Goal: Task Accomplishment & Management: Use online tool/utility

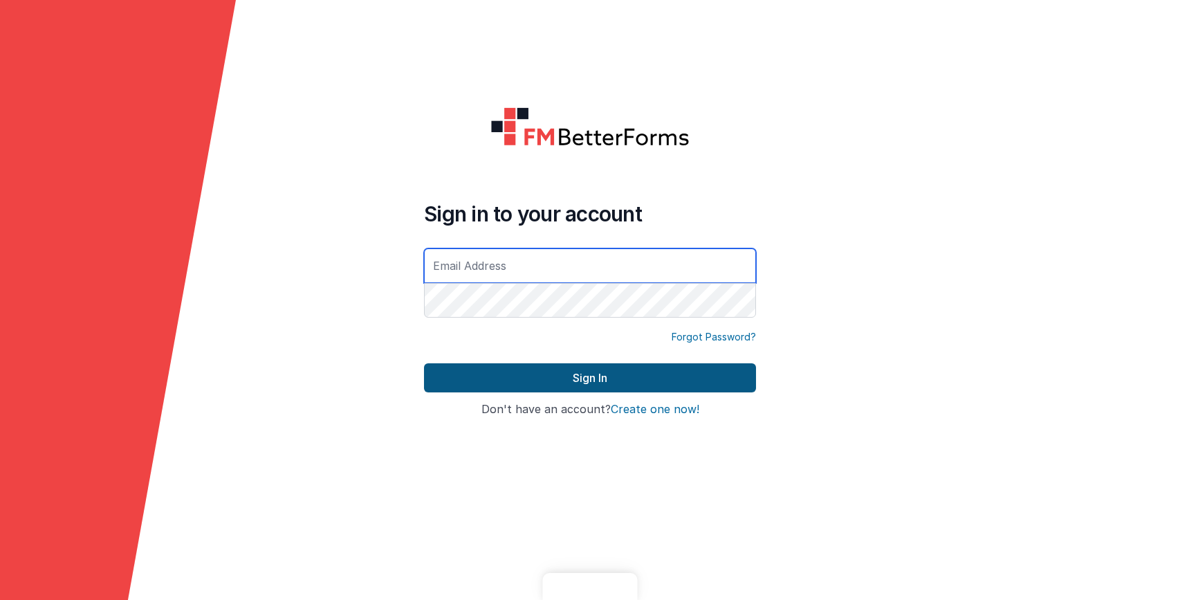
type input "[EMAIL_ADDRESS][DOMAIN_NAME]"
click at [233, 98] on icon at bounding box center [118, 300] width 236 height 600
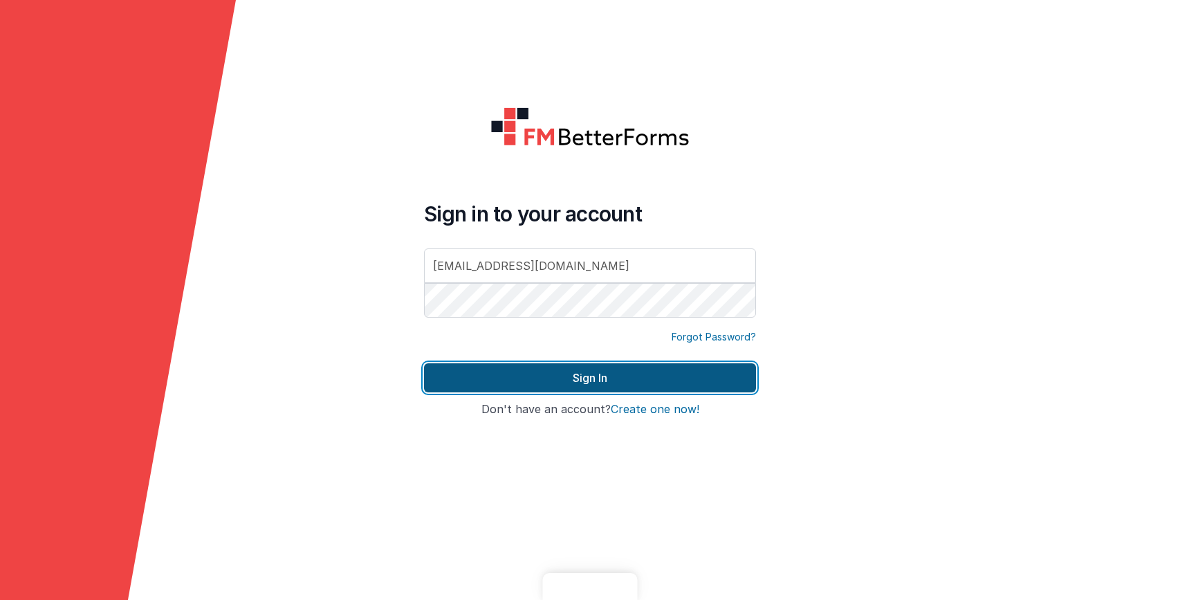
click at [551, 370] on button "Sign In" at bounding box center [590, 377] width 332 height 29
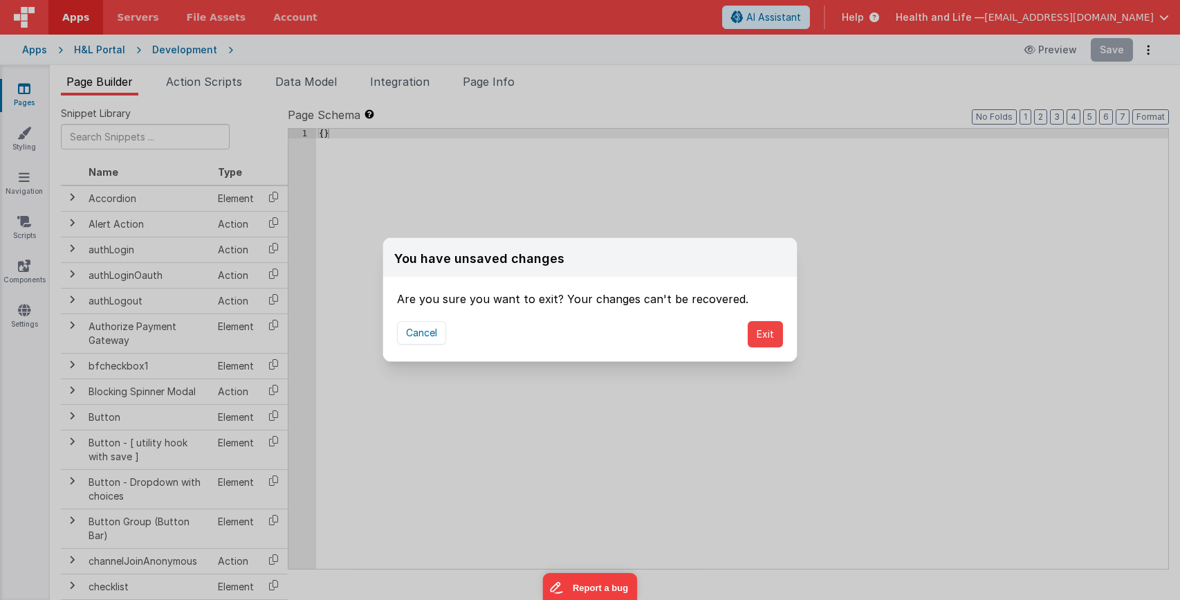
click at [692, 327] on div "Cancel Exit" at bounding box center [590, 334] width 414 height 54
click at [768, 329] on button "Exit" at bounding box center [765, 334] width 35 height 26
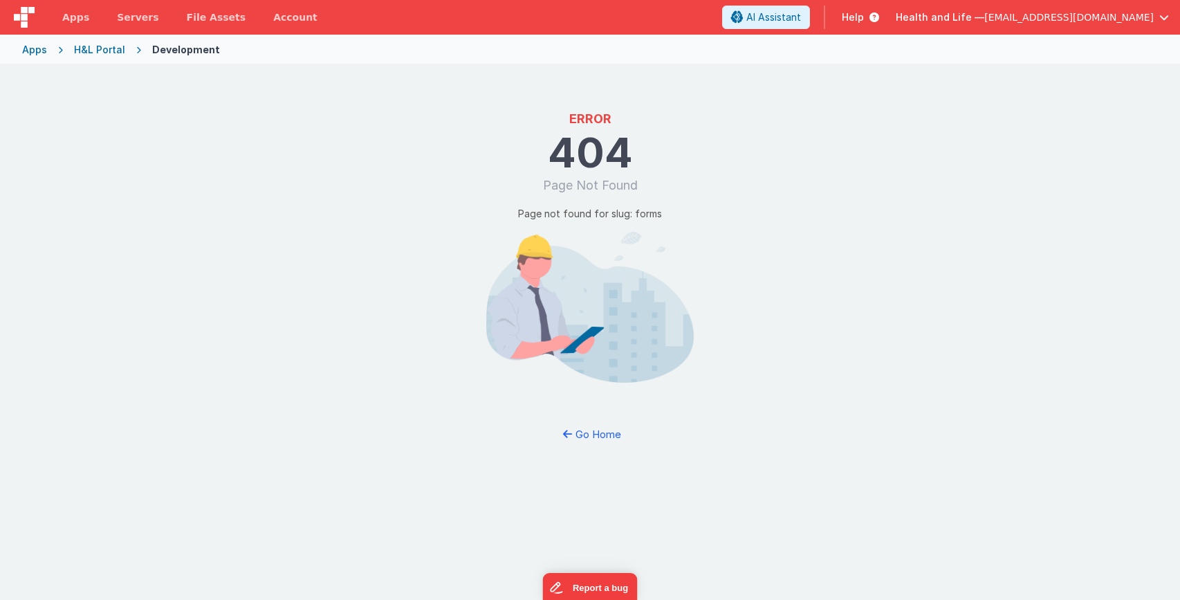
click at [169, 52] on div "Development" at bounding box center [186, 50] width 68 height 14
click at [78, 51] on div "H&L Portal" at bounding box center [99, 50] width 51 height 14
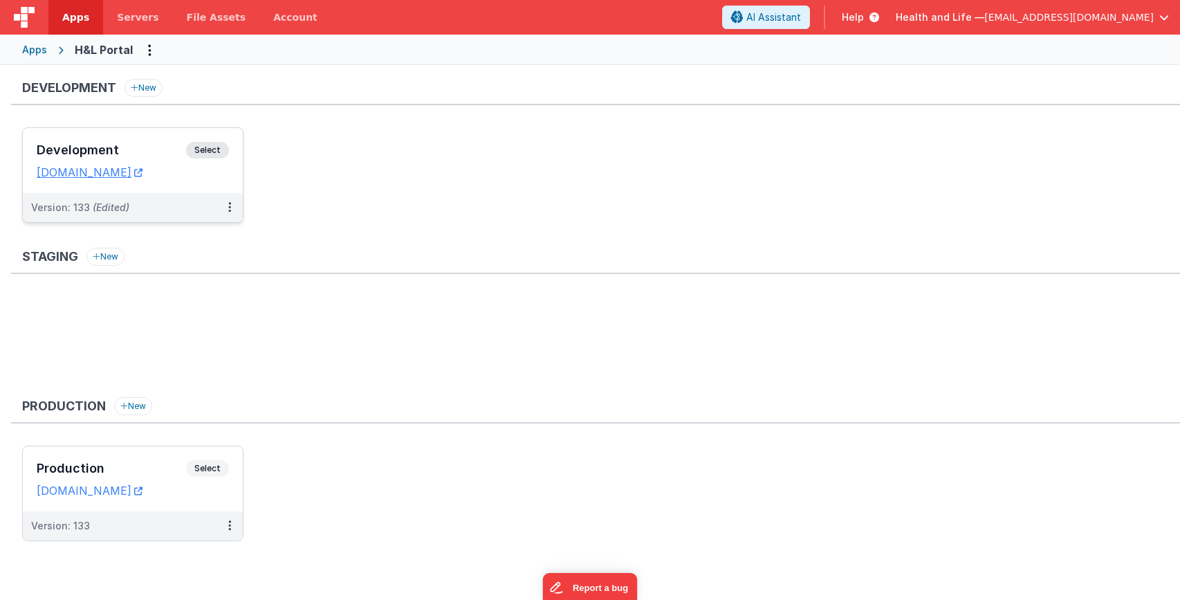
click at [211, 209] on div "Version: 133 (Edited)" at bounding box center [123, 208] width 185 height 14
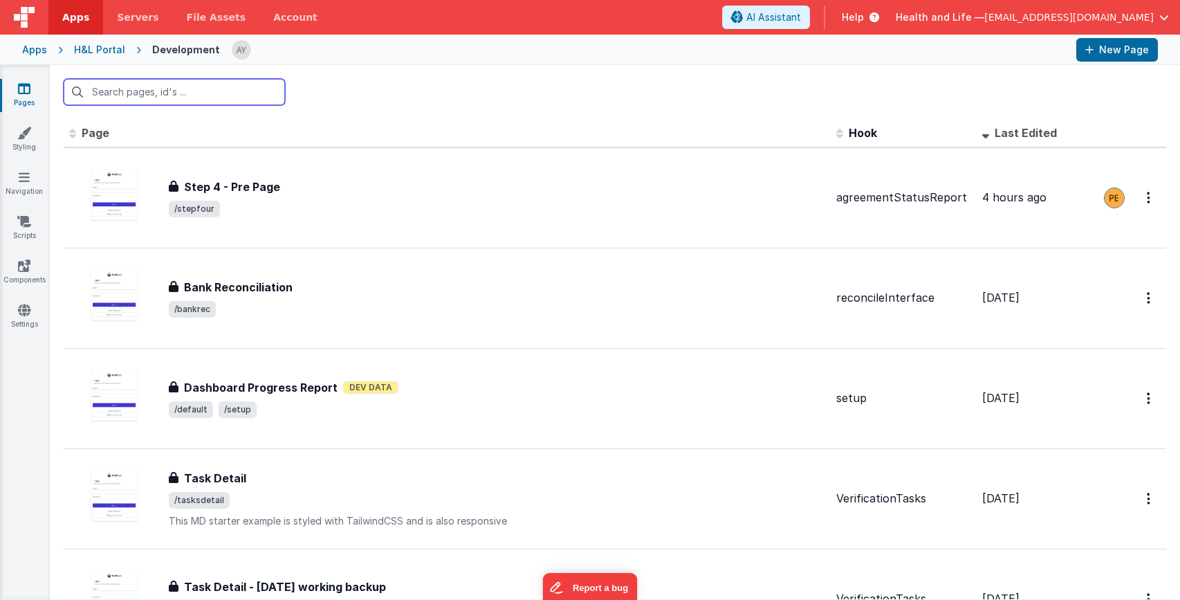
click at [200, 82] on input "text" at bounding box center [174, 92] width 221 height 26
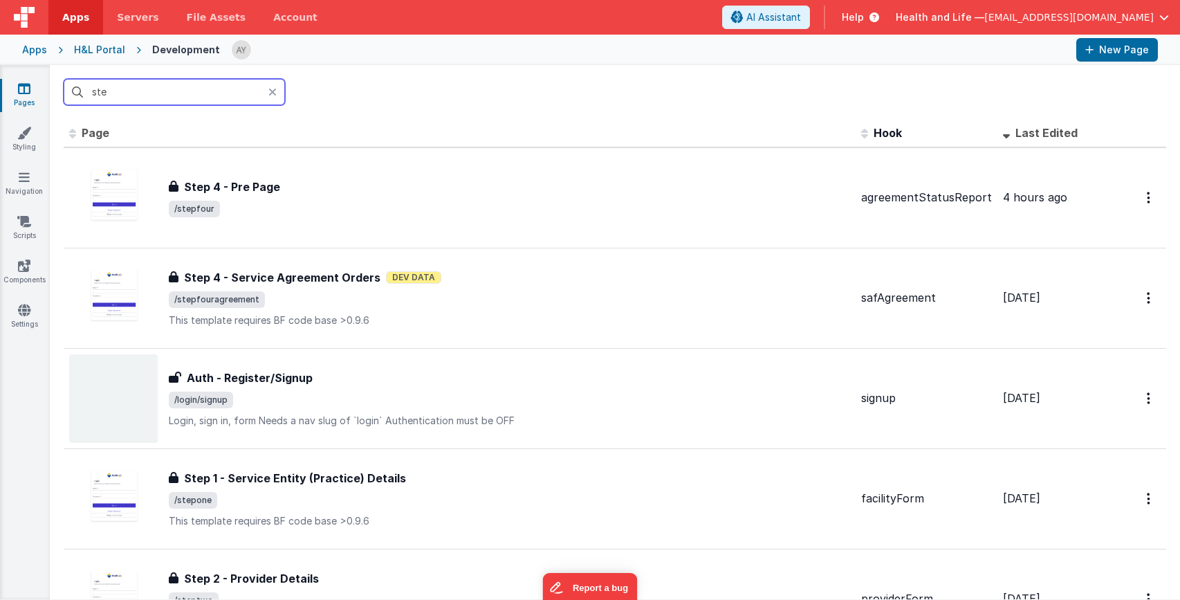
type input "step"
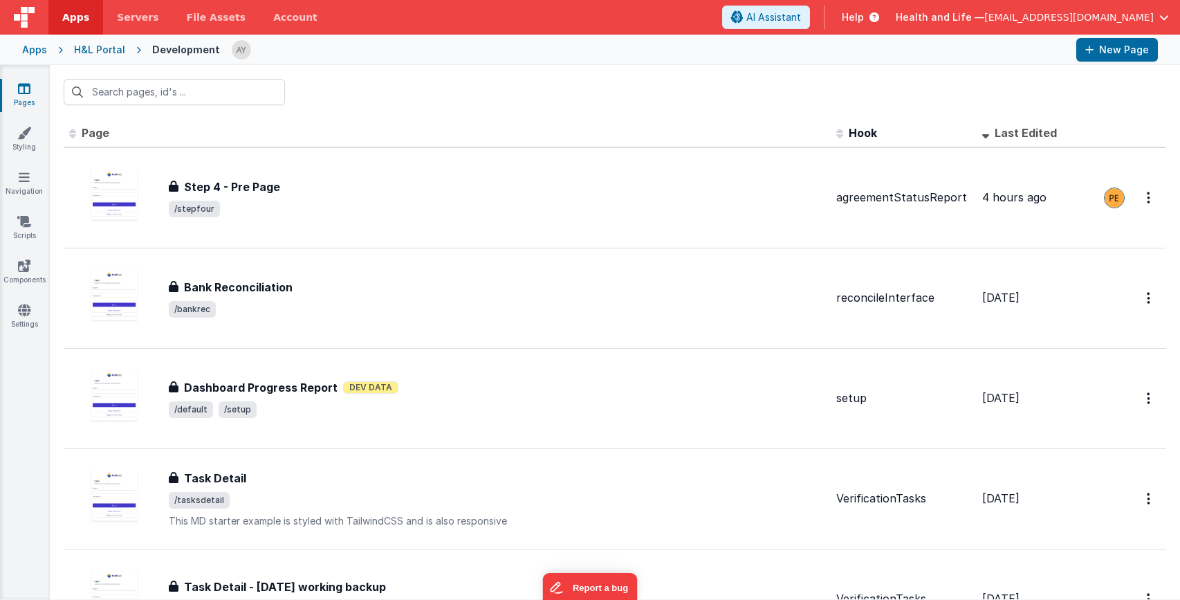
scroll to position [943, 0]
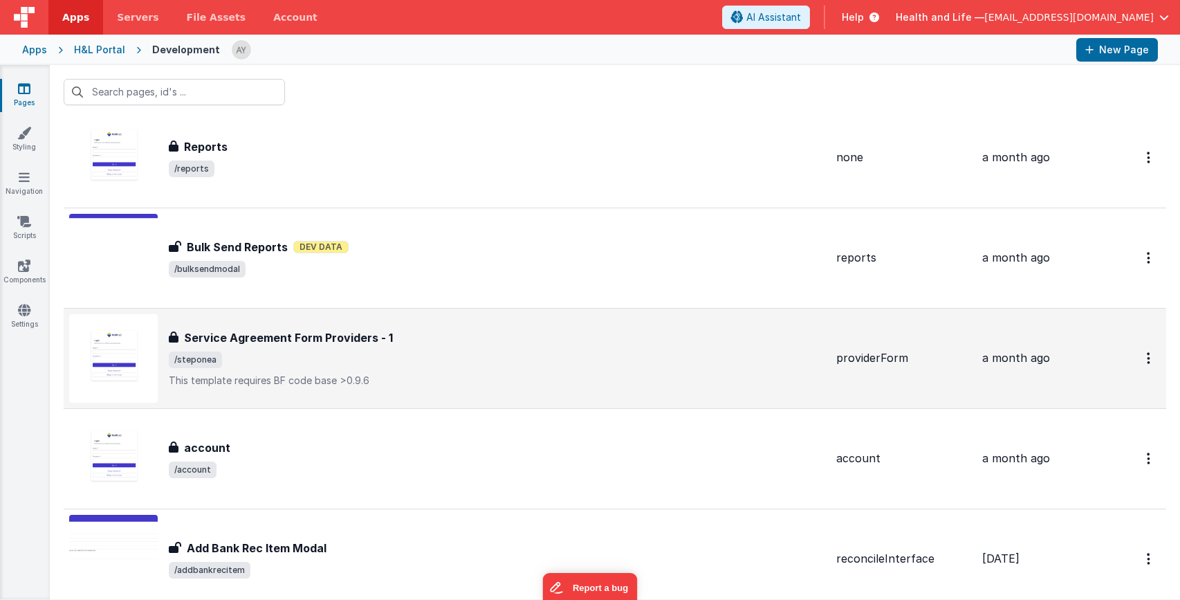
click at [308, 341] on h3 "Service Agreement Form Providers - 1" at bounding box center [288, 337] width 209 height 17
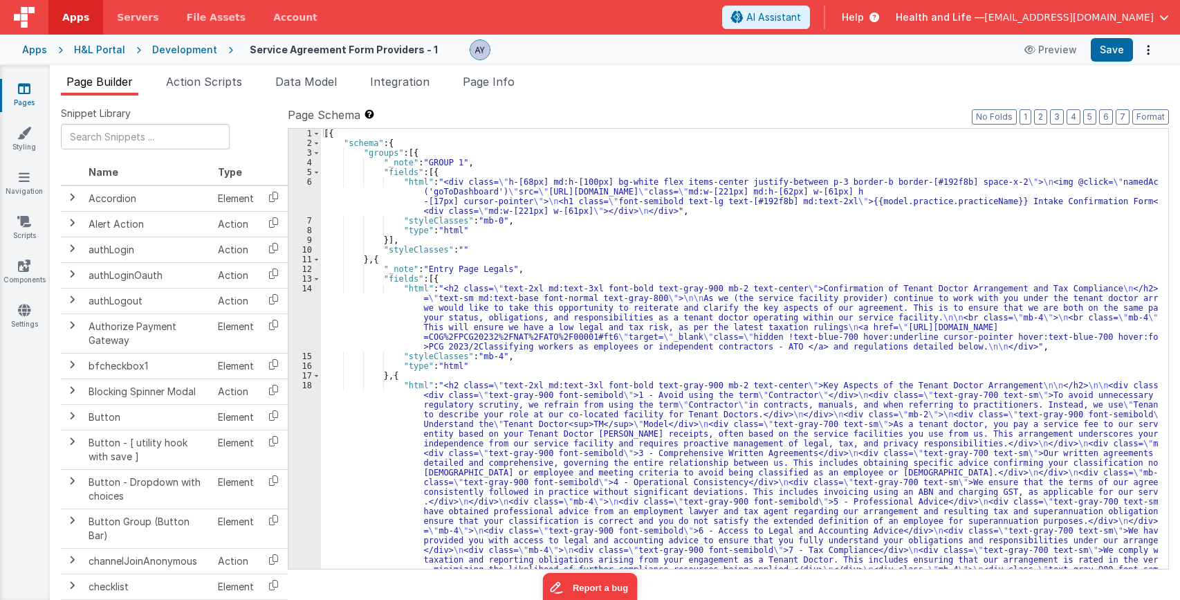
click at [652, 249] on div "[{ "schema" : { "groups" : [{ "_note" : "GROUP 1" , "fields" : [{ "html" : "<di…" at bounding box center [739, 475] width 837 height 692
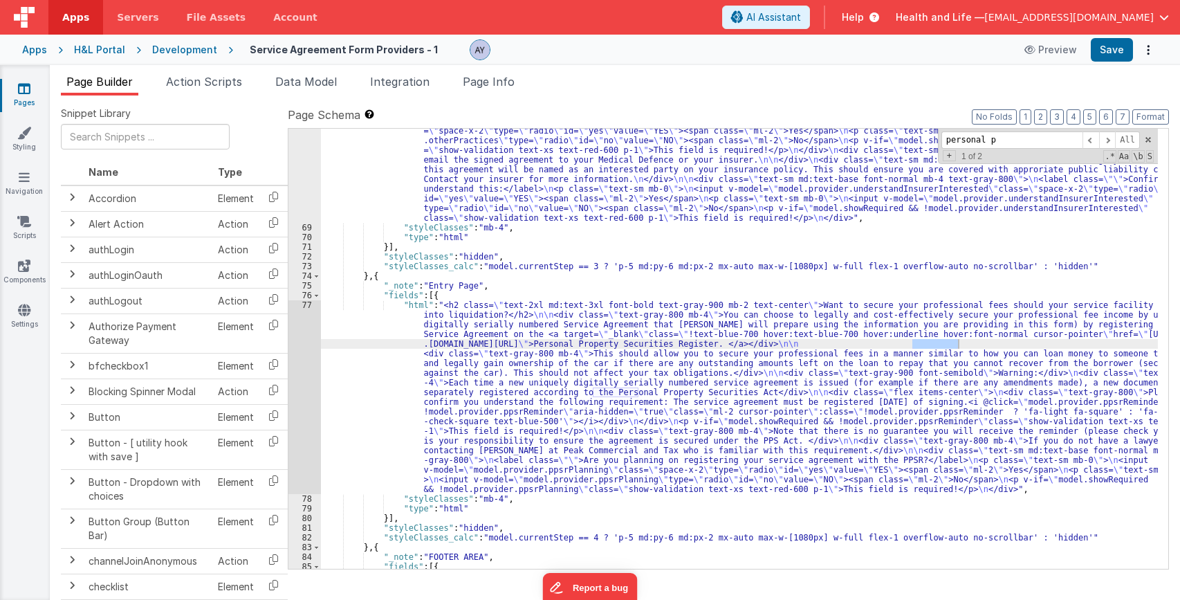
scroll to position [2298, 0]
type input "personal property"
click at [622, 383] on div ""html" : "<h2 class= \" text-2xl md:text-3xl font-bold text-gray-900 mb-2 text-…" at bounding box center [739, 302] width 837 height 856
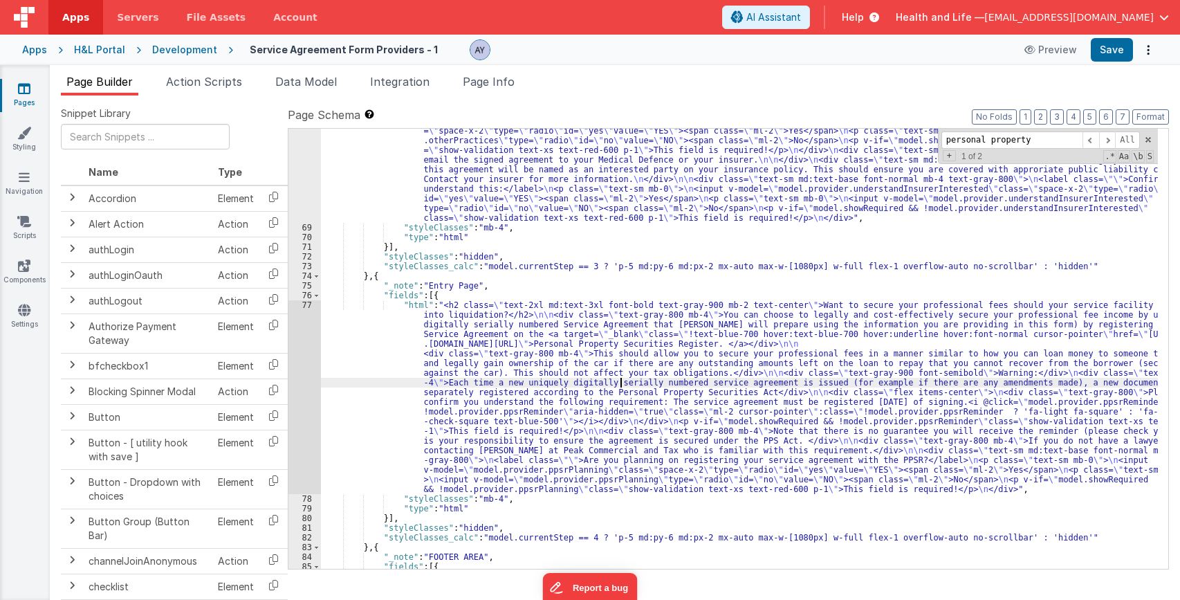
click at [950, 356] on div ""html" : "<h2 class= \" text-2xl md:text-3xl font-bold text-gray-900 mb-2 text-…" at bounding box center [739, 302] width 837 height 856
click at [308, 354] on div "77" at bounding box center [304, 397] width 33 height 194
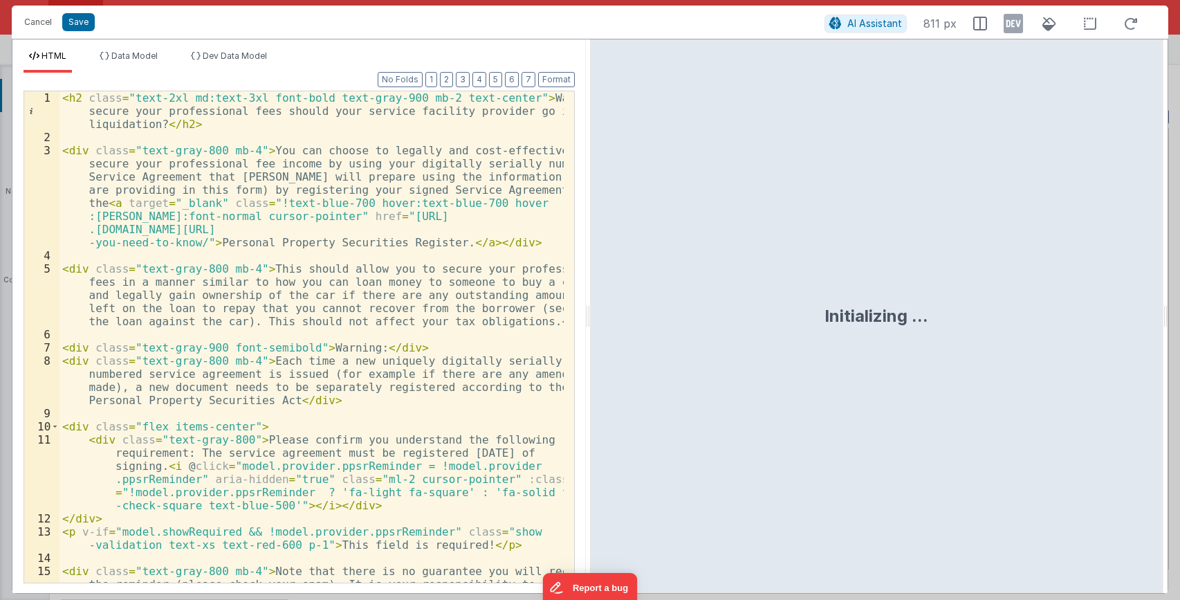
click at [352, 277] on div "< h2 class = "text-2xl md:text-3xl font-bold text-gray-900 mb-2 text-center" > …" at bounding box center [311, 376] width 504 height 570
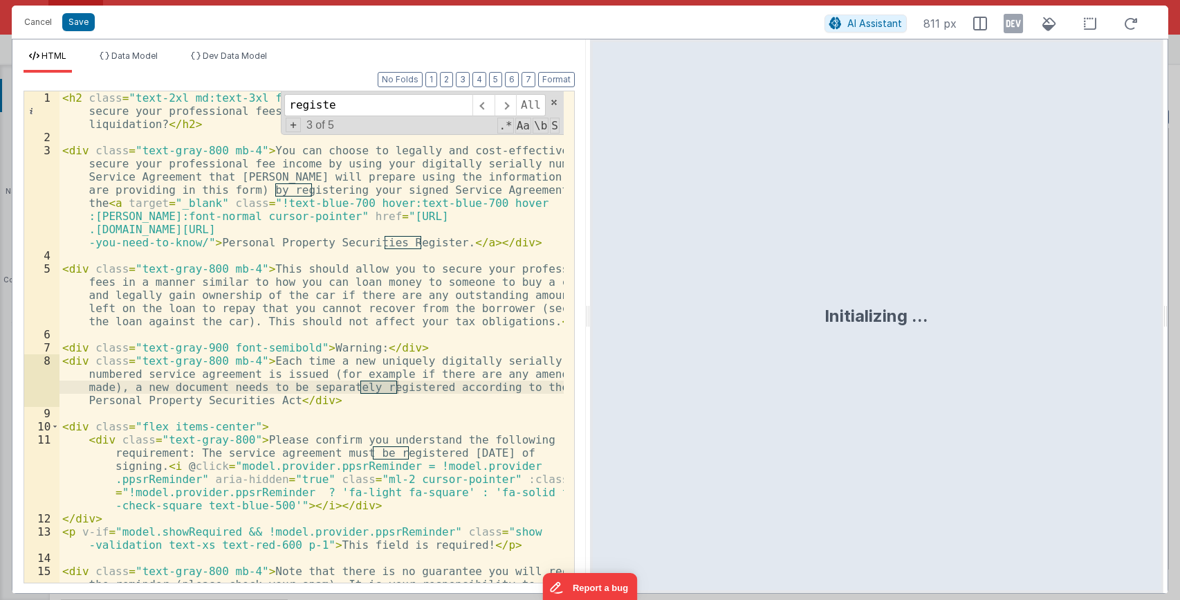
type input "register"
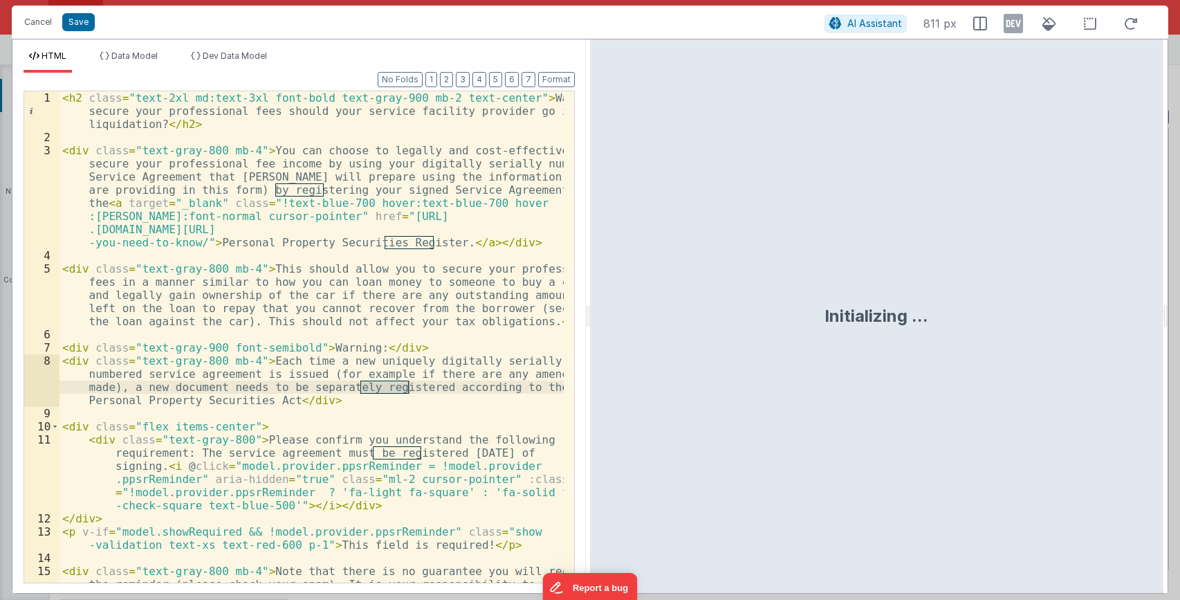
click at [382, 223] on div "< h2 class = "text-2xl md:text-3xl font-bold text-gray-900 mb-2 text-center" > …" at bounding box center [311, 376] width 504 height 570
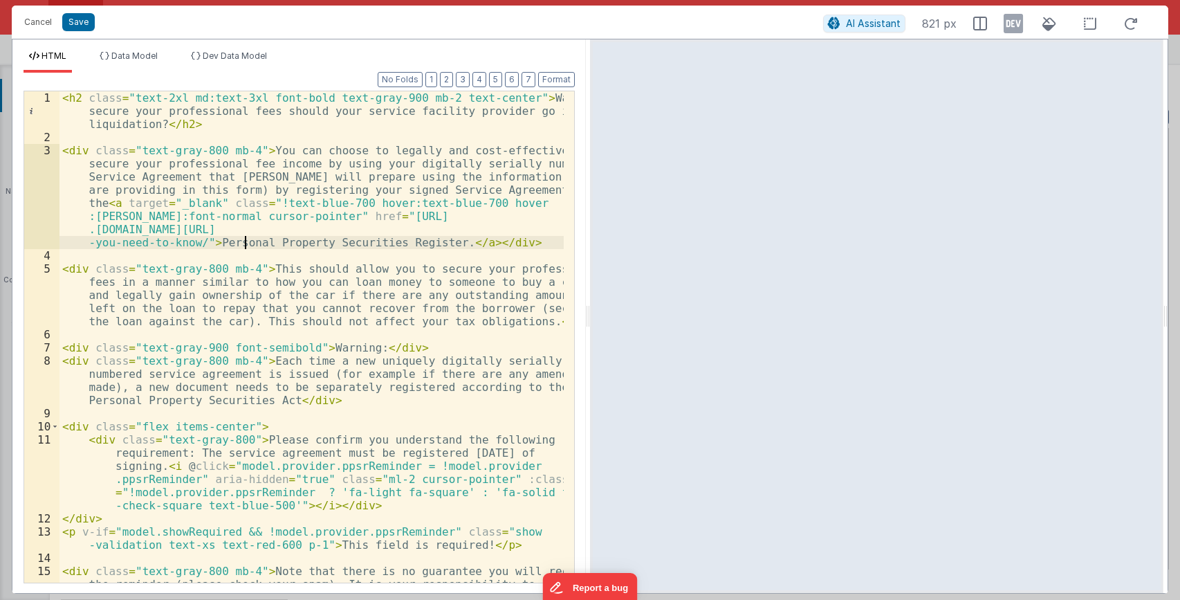
click at [246, 240] on div "< h2 class = "text-2xl md:text-3xl font-bold text-gray-900 mb-2 text-center" > …" at bounding box center [311, 376] width 504 height 570
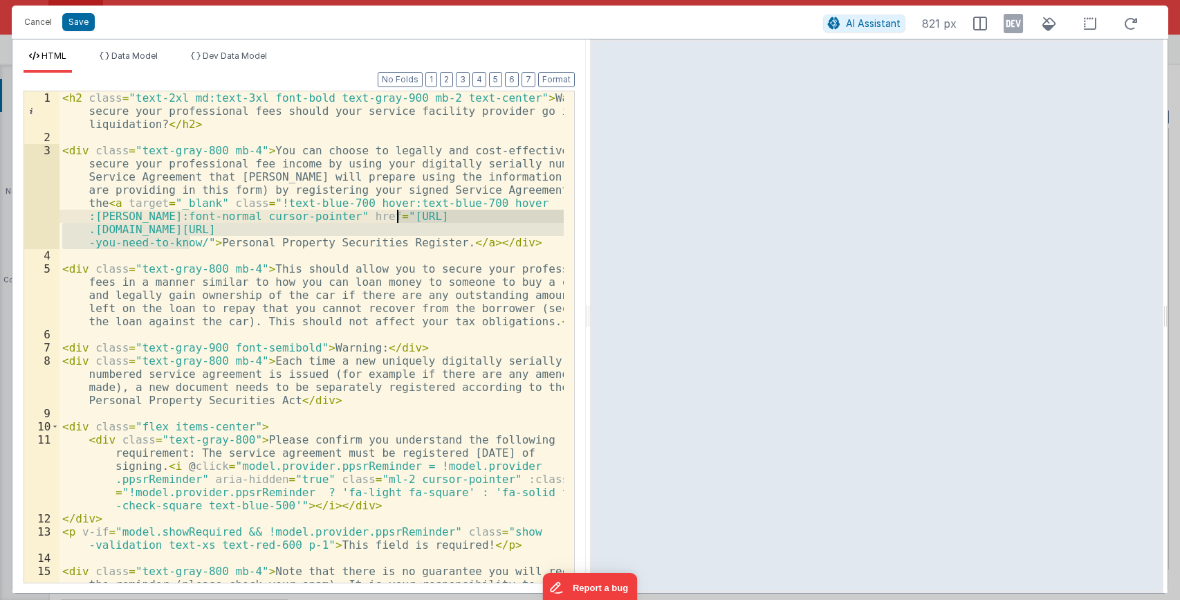
drag, startPoint x: 193, startPoint y: 241, endPoint x: 398, endPoint y: 216, distance: 206.2
click at [398, 216] on div "< h2 class = "text-2xl md:text-3xl font-bold text-gray-900 mb-2 text-center" > …" at bounding box center [311, 376] width 504 height 570
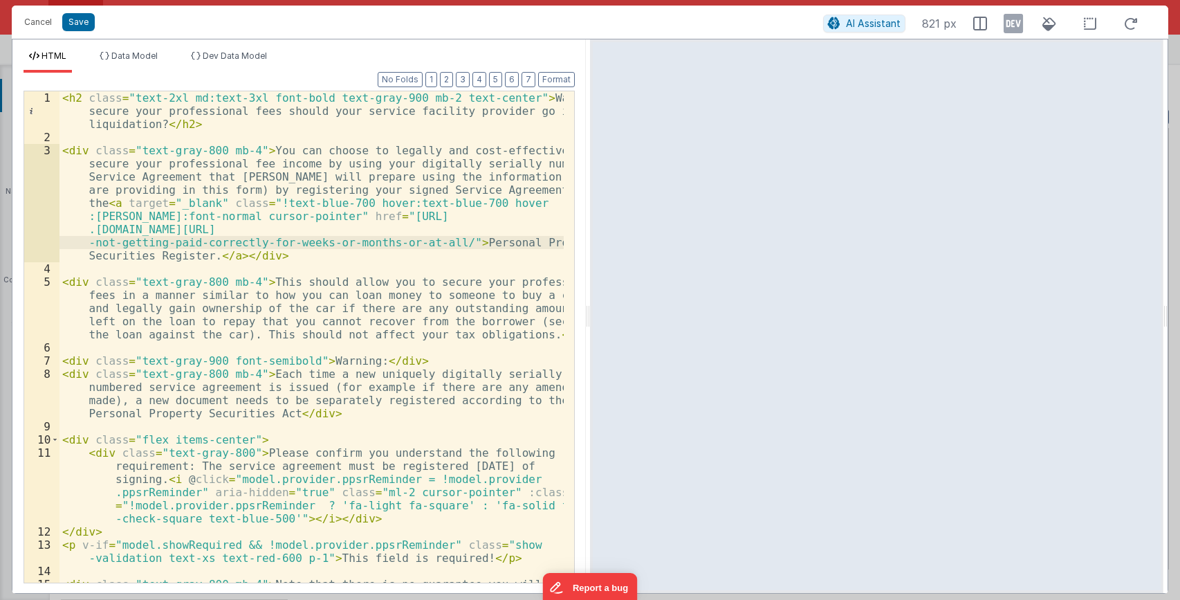
click at [293, 176] on div "< h2 class = "text-2xl md:text-3xl font-bold text-gray-900 mb-2 text-center" > …" at bounding box center [311, 376] width 504 height 570
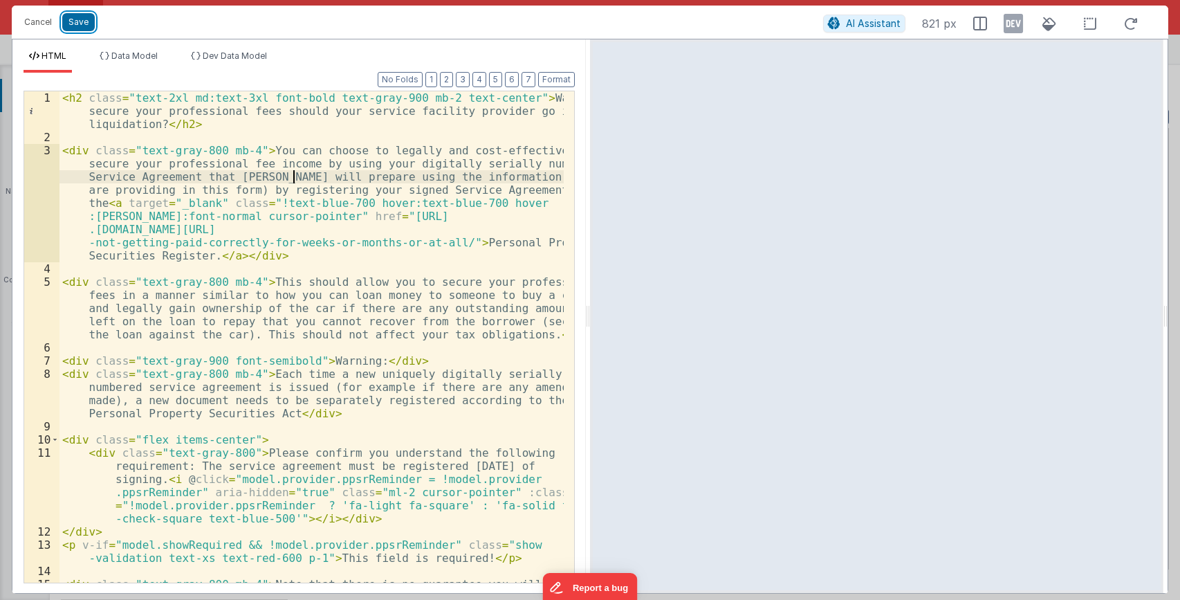
click at [84, 19] on button "Save" at bounding box center [78, 22] width 33 height 18
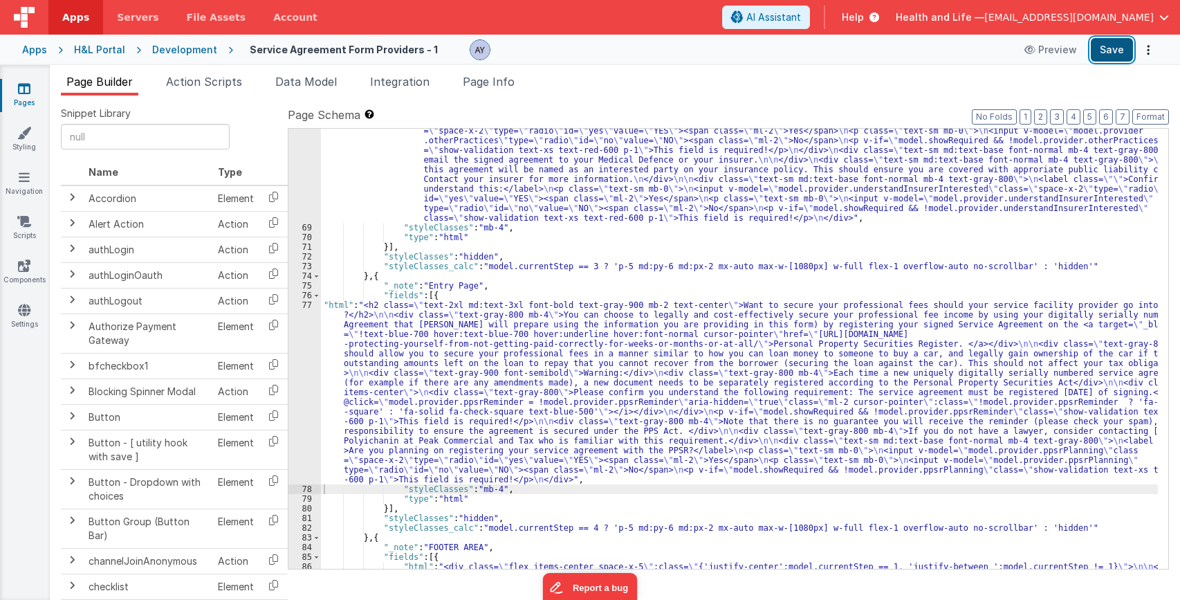
click at [1111, 40] on button "Save" at bounding box center [1112, 50] width 42 height 24
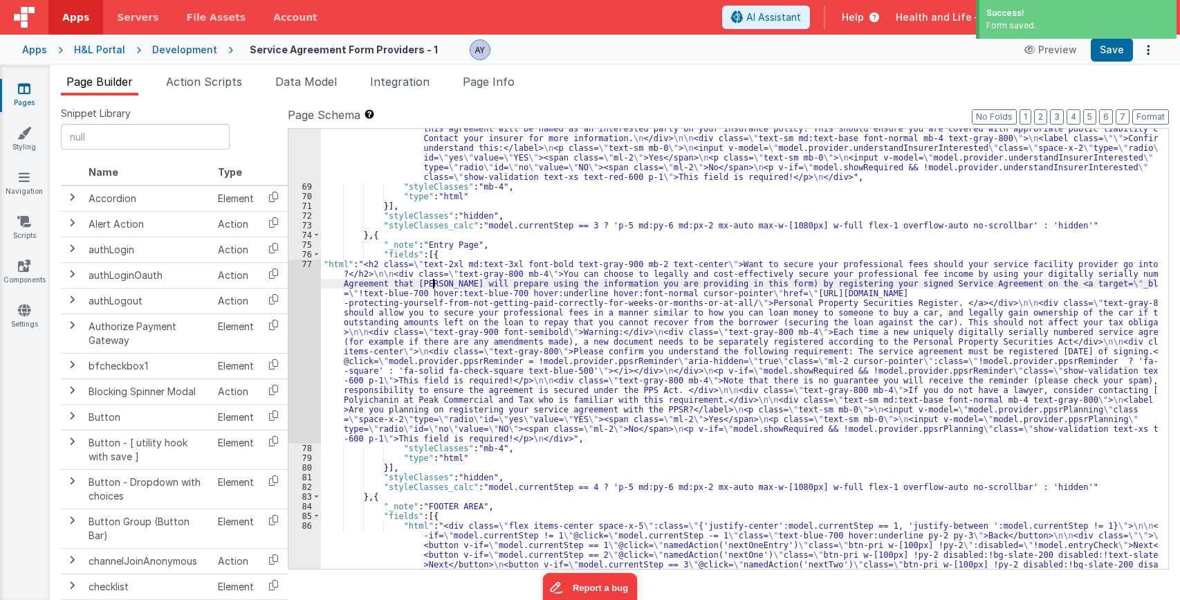
click at [433, 283] on div ""html" : "<h2 class= \" text-2xl md:text-3xl font-bold text-gray-900 mb-2 text-…" at bounding box center [739, 261] width 837 height 856
click at [302, 306] on div "77" at bounding box center [304, 351] width 33 height 184
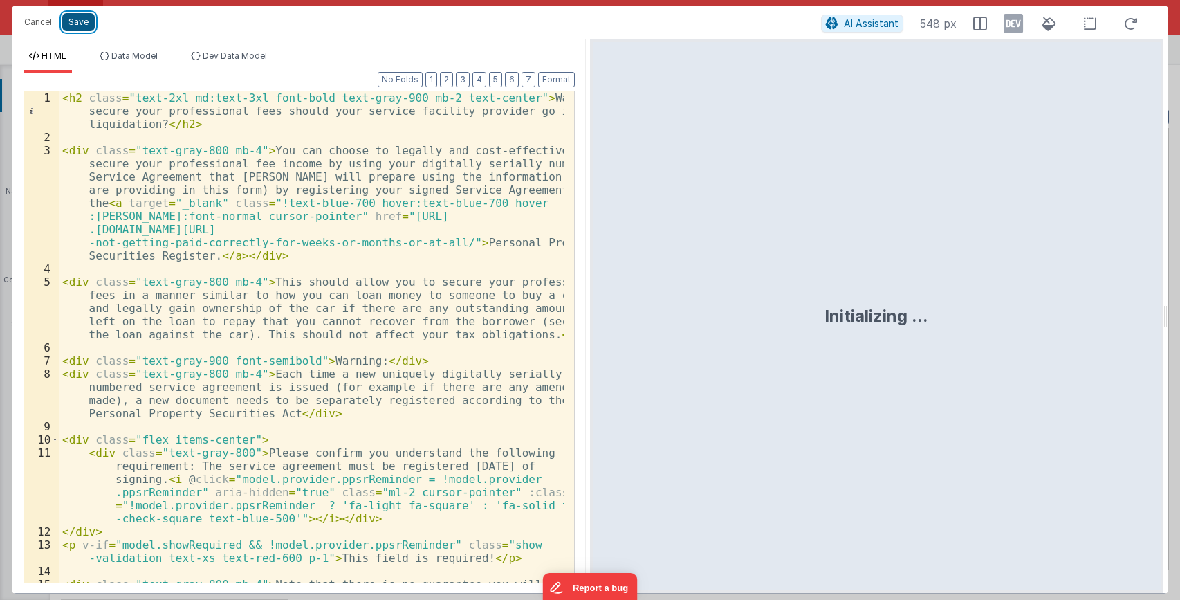
click at [73, 24] on button "Save" at bounding box center [78, 22] width 33 height 18
